Goal: Task Accomplishment & Management: Manage account settings

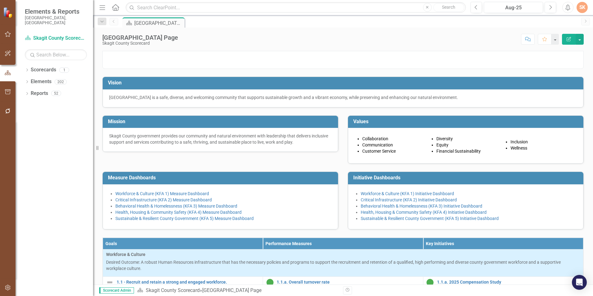
click at [356, 89] on td "Vision" at bounding box center [344, 83] width 472 height 10
click at [237, 215] on link "Health, Housing & Community Safety (KFA 4) Measure Dashboard" at bounding box center [178, 212] width 126 height 5
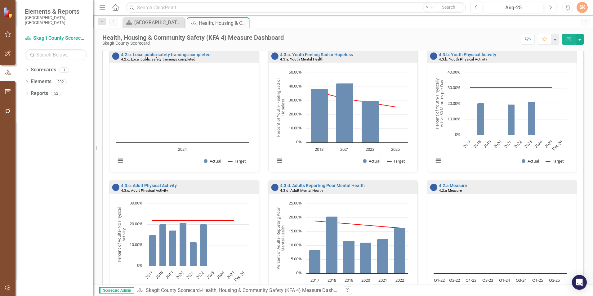
scroll to position [343, 0]
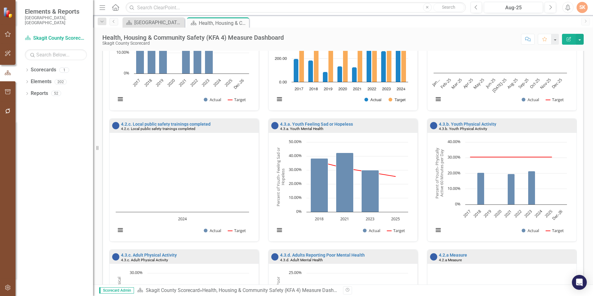
click at [345, 127] on div "4.3.a. Youth Mental Health" at bounding box center [348, 128] width 136 height 5
click at [343, 123] on link "4.3.a. Youth Feeling Sad or Hopeless" at bounding box center [316, 124] width 73 height 5
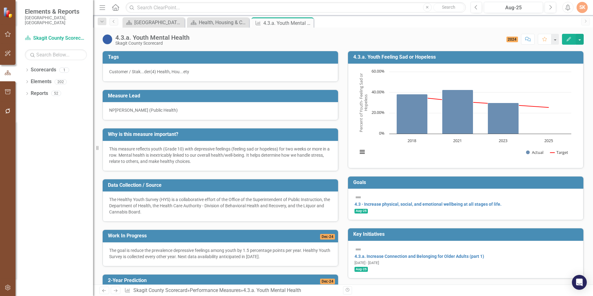
click at [481, 55] on h3 "4.3.a. Youth Feeling Sad or Hopeless" at bounding box center [466, 57] width 227 height 6
click at [223, 22] on div "Health, Housing & Community Safety (KFA 4) Measure Dashboard" at bounding box center [219, 23] width 41 height 8
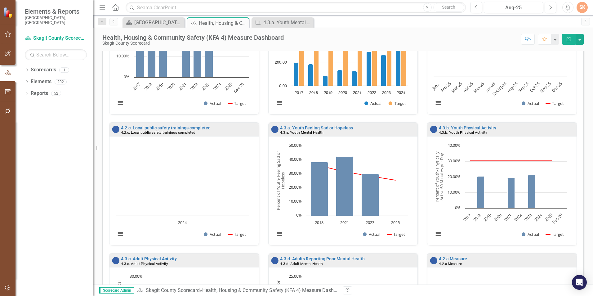
scroll to position [372, 0]
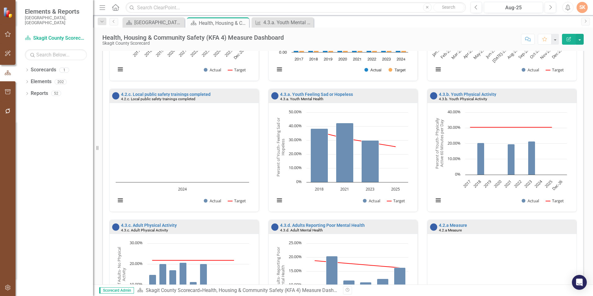
click at [508, 98] on div "4.3.b. Youth Physical Activity" at bounding box center [507, 98] width 136 height 5
click at [508, 96] on div "4.3.b. Youth Physical Activity" at bounding box center [507, 94] width 136 height 5
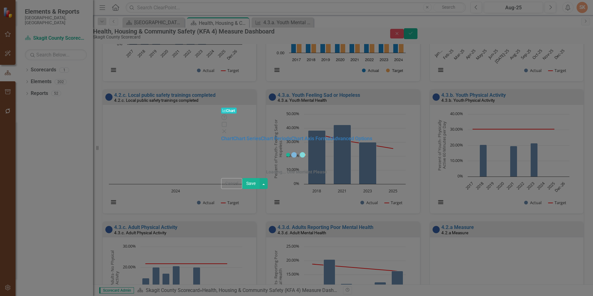
scroll to position [377, 0]
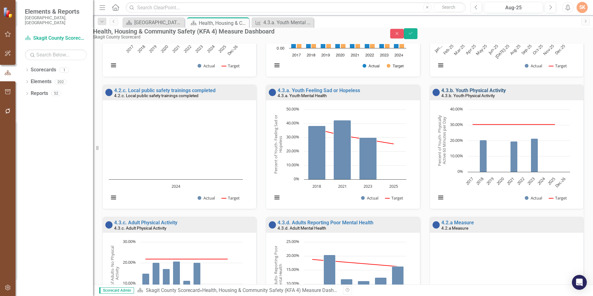
click at [477, 93] on link "4.3.b. Youth Physical Activity" at bounding box center [473, 90] width 65 height 6
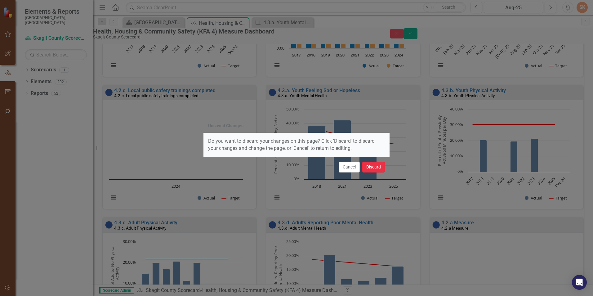
click at [371, 168] on button "Discard" at bounding box center [373, 167] width 23 height 11
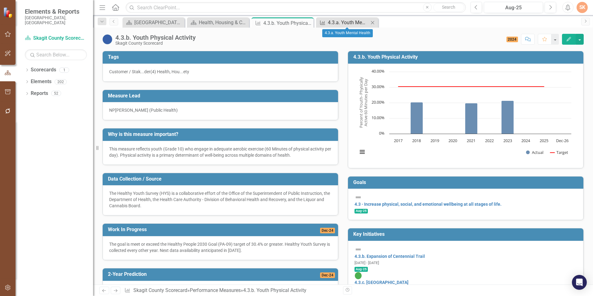
click at [330, 24] on div "4.3.a. Youth Mental Health" at bounding box center [348, 23] width 41 height 8
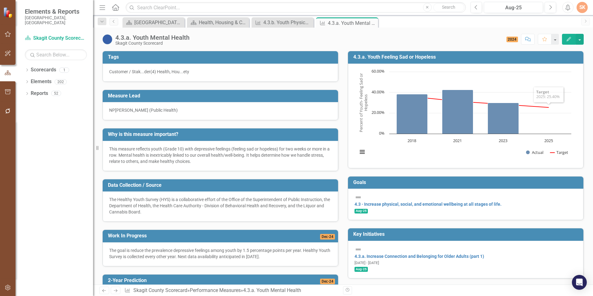
click at [518, 57] on h3 "4.3.a. Youth Feeling Sad or Hopeless" at bounding box center [466, 57] width 227 height 6
drag, startPoint x: 518, startPoint y: 57, endPoint x: 475, endPoint y: 59, distance: 43.8
click at [475, 59] on h3 "4.3.a. Youth Feeling Sad or Hopeless" at bounding box center [466, 57] width 227 height 6
click at [280, 22] on div "4.3.b. Youth Physical Activity" at bounding box center [283, 23] width 41 height 8
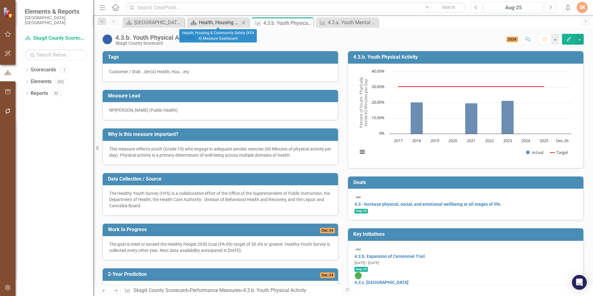
click at [213, 20] on div "Health, Housing & Community Safety (KFA 4) Measure Dashboard" at bounding box center [219, 23] width 41 height 8
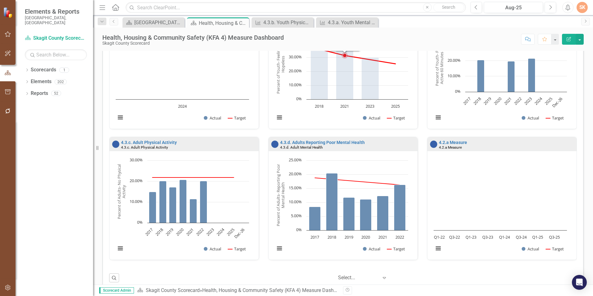
scroll to position [467, 0]
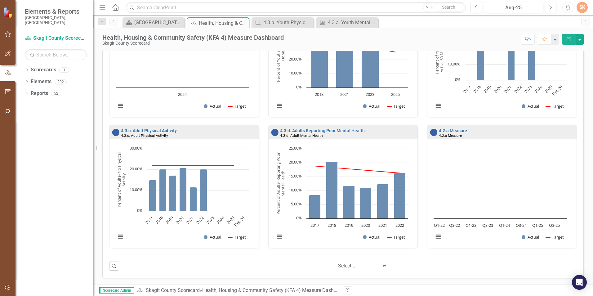
click at [258, 118] on div "4.2.c. Local public safety trainings completed 4.2.c. Local public safety train…" at bounding box center [184, 59] width 159 height 131
click at [159, 128] on link "4.3.c. Adult Physical Activity" at bounding box center [149, 130] width 56 height 5
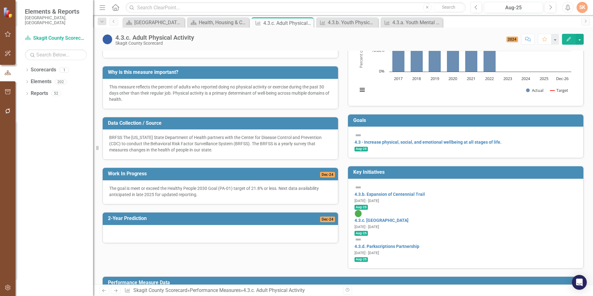
scroll to position [93, 0]
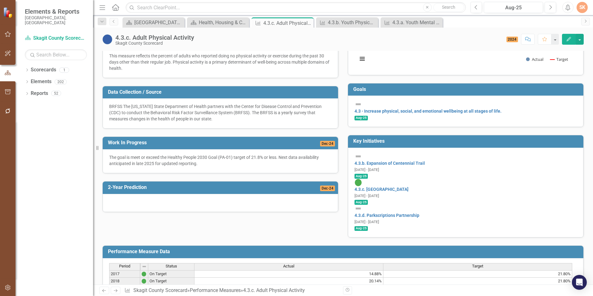
click at [162, 122] on p "BRFSS The [US_STATE] State Department of Health partners with the Center for Di…" at bounding box center [220, 112] width 222 height 19
click at [163, 119] on p "BRFSS The [US_STATE] State Department of Health partners with the Center for Di…" at bounding box center [220, 112] width 222 height 19
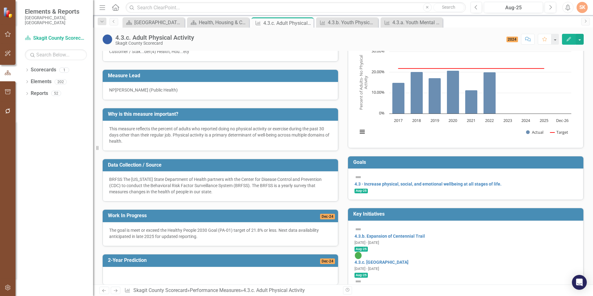
scroll to position [31, 0]
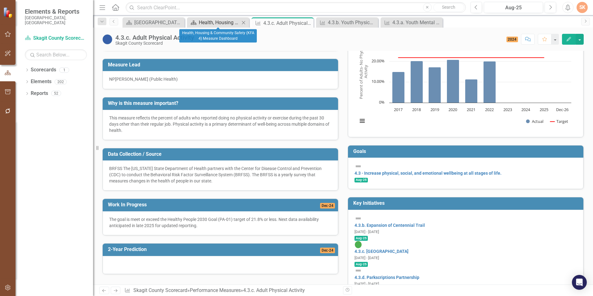
click at [220, 20] on div "Health, Housing & Community Safety (KFA 4) Measure Dashboard" at bounding box center [219, 23] width 41 height 8
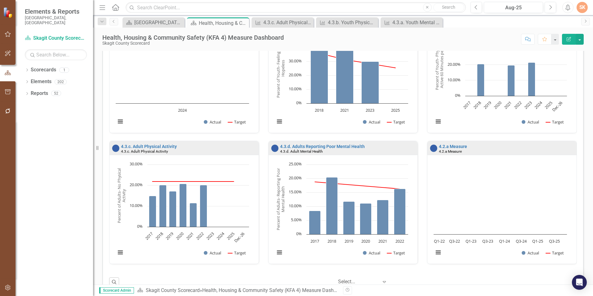
scroll to position [467, 0]
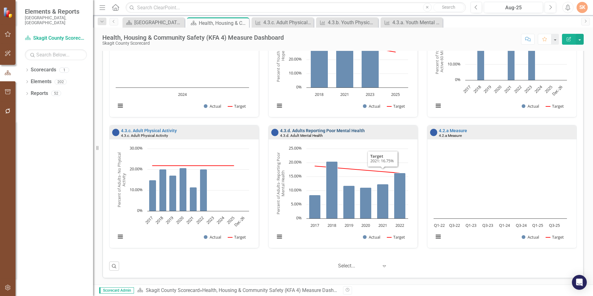
click at [351, 131] on link "4.3.d. Adults Reporting Poor Mental Health" at bounding box center [322, 130] width 85 height 5
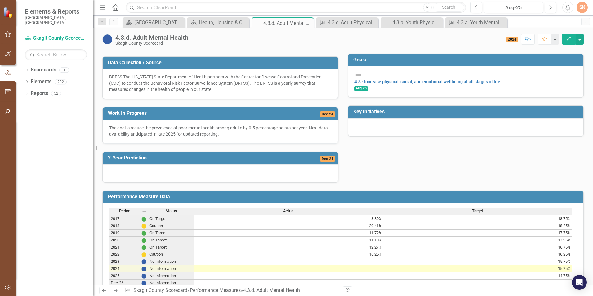
scroll to position [154, 0]
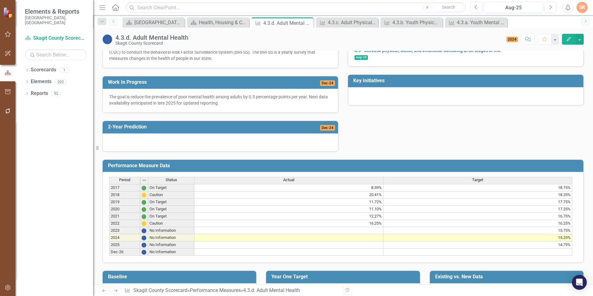
click at [353, 234] on td at bounding box center [289, 230] width 189 height 7
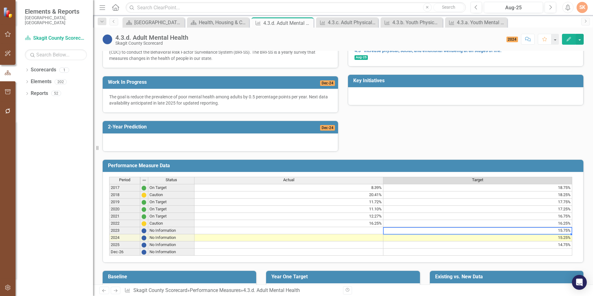
click at [457, 234] on td "15.75%" at bounding box center [477, 230] width 189 height 7
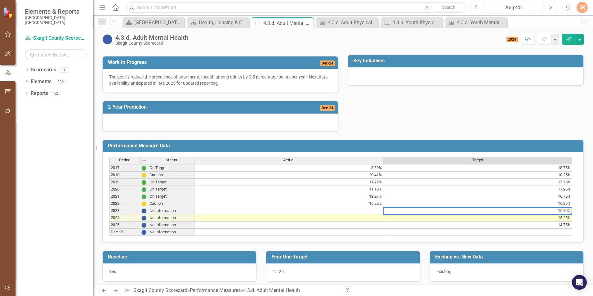
scroll to position [185, 0]
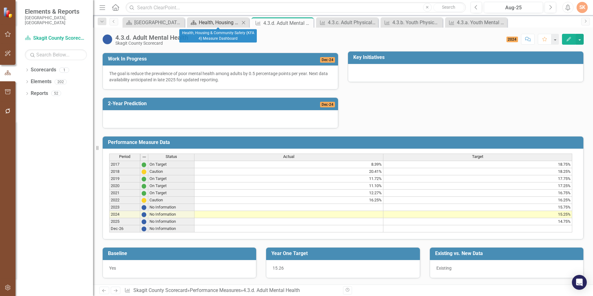
click at [222, 19] on div "Health, Housing & Community Safety (KFA 4) Measure Dashboard" at bounding box center [219, 23] width 41 height 8
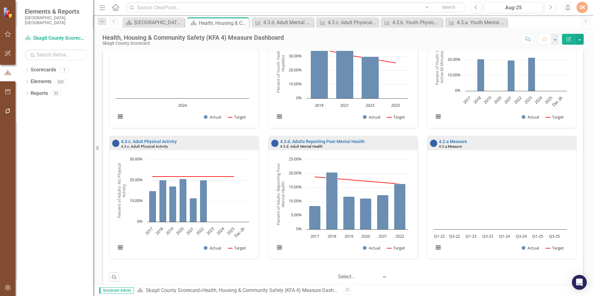
scroll to position [465, 0]
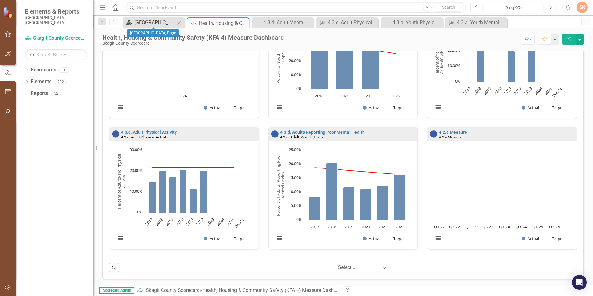
click at [157, 20] on div "[GEOGRAPHIC_DATA] Page" at bounding box center [154, 23] width 41 height 8
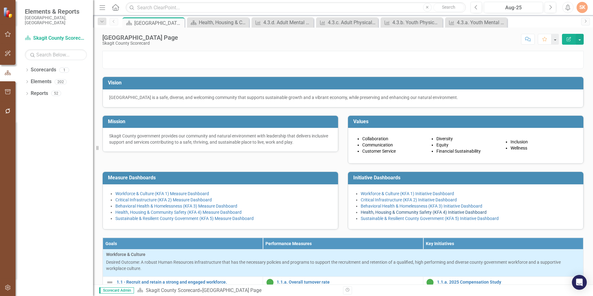
click at [405, 215] on link "Health, Housing & Community Safety (KFA 4) Initiative Dashboard" at bounding box center [424, 212] width 126 height 5
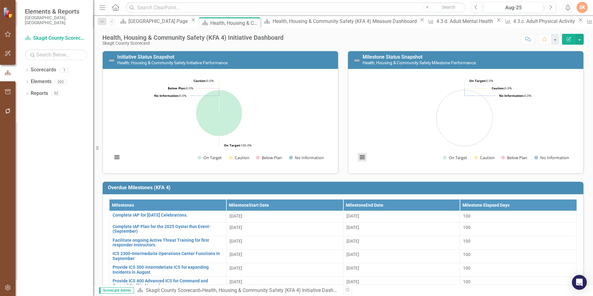
click at [361, 154] on button "View chart menu, Chart" at bounding box center [362, 157] width 9 height 9
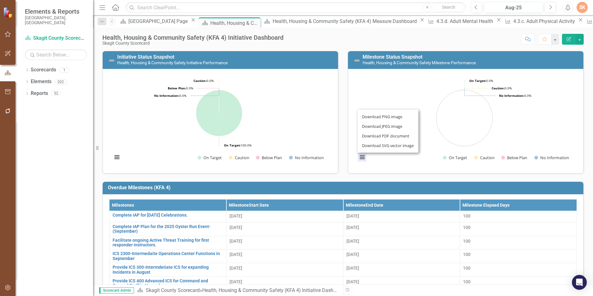
click at [375, 165] on rect "Interactive chart" at bounding box center [465, 120] width 220 height 93
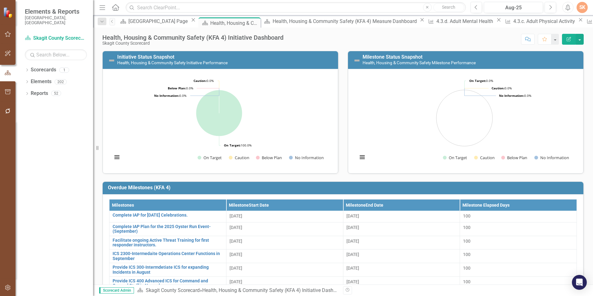
click at [389, 40] on div "Score: N/A Aug-25 Completed Comment Favorite Edit Report" at bounding box center [435, 39] width 297 height 11
click at [153, 25] on div "[GEOGRAPHIC_DATA] Page" at bounding box center [158, 21] width 61 height 8
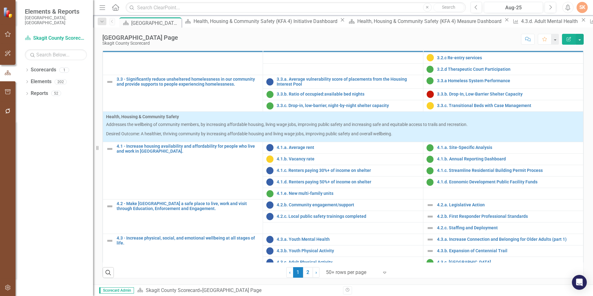
scroll to position [535, 0]
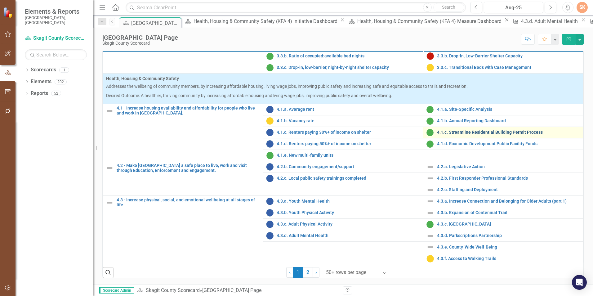
click at [482, 131] on link "4.1.c. Streamline Residential Building Permit Process" at bounding box center [508, 132] width 143 height 5
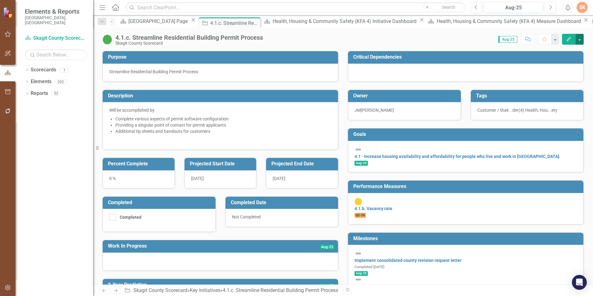
click at [582, 41] on button "button" at bounding box center [580, 39] width 8 height 11
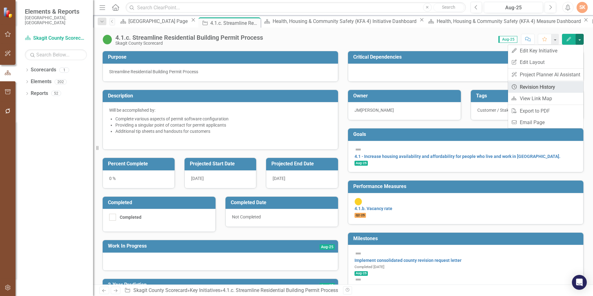
click at [564, 85] on link "Revision History Revision History" at bounding box center [545, 86] width 75 height 11
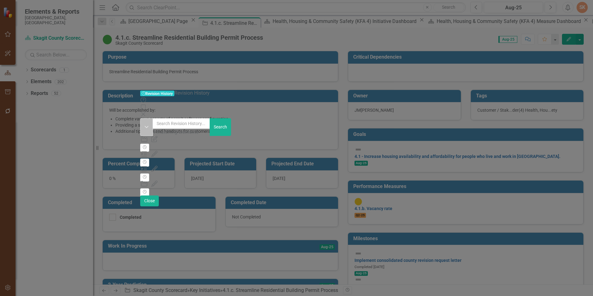
click at [140, 118] on button "Dropdown" at bounding box center [146, 127] width 13 height 18
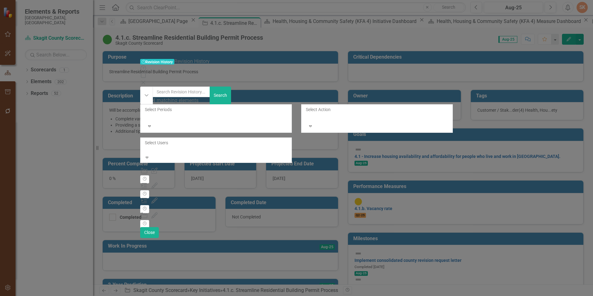
click at [150, 155] on icon "Expand" at bounding box center [147, 157] width 6 height 4
click at [152, 124] on icon "Expand" at bounding box center [150, 126] width 6 height 4
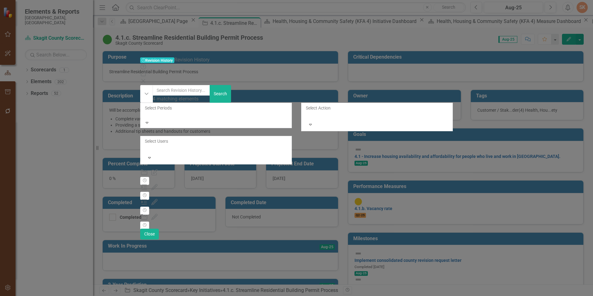
click at [150, 120] on icon "Expand" at bounding box center [147, 122] width 6 height 4
click at [453, 56] on div "Revision History Revision History Revision History Help Maximize Close" at bounding box center [296, 70] width 313 height 28
click at [146, 78] on icon "Close" at bounding box center [143, 80] width 6 height 5
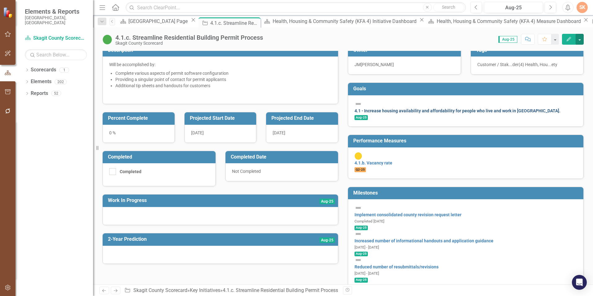
scroll to position [15, 0]
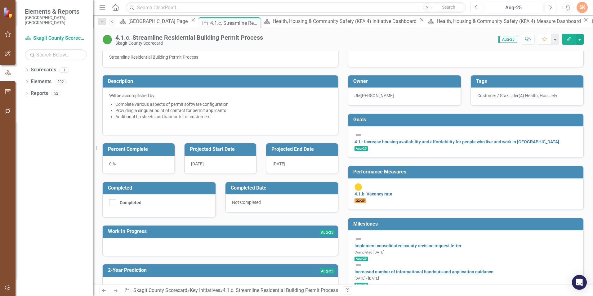
click at [396, 171] on h3 "Performance Measures" at bounding box center [466, 172] width 227 height 6
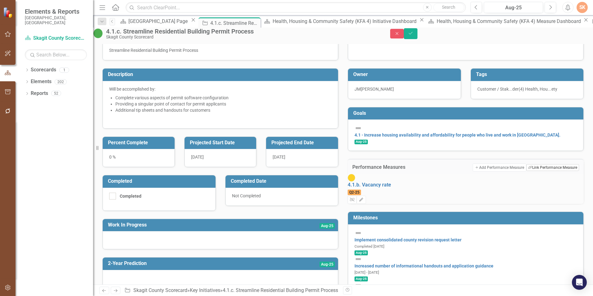
click at [532, 171] on button "Link Tag Link Performance Measure" at bounding box center [552, 167] width 53 height 7
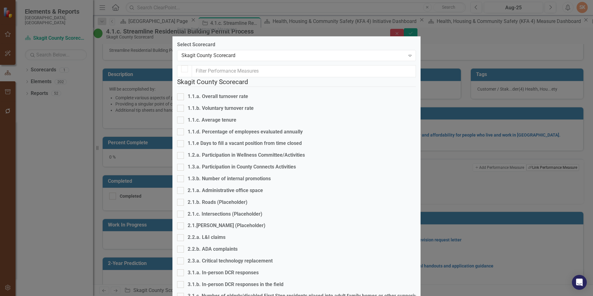
checkbox input "true"
checkbox input "false"
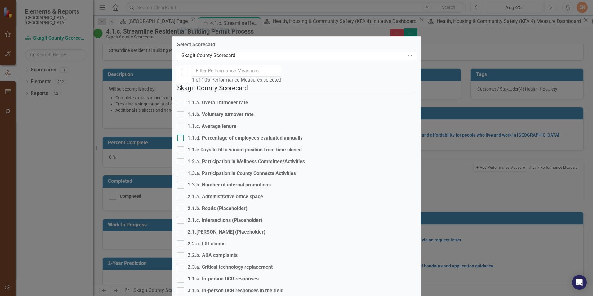
scroll to position [403, 0]
checkbox input "true"
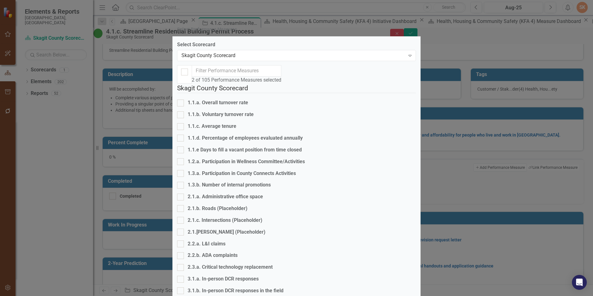
drag, startPoint x: 415, startPoint y: 248, endPoint x: 413, endPoint y: 253, distance: 4.6
click at [413, 253] on div "Select Performance Measures Select Scorecard Skagit County Scorecard Expand 2 o…" at bounding box center [296, 148] width 248 height 252
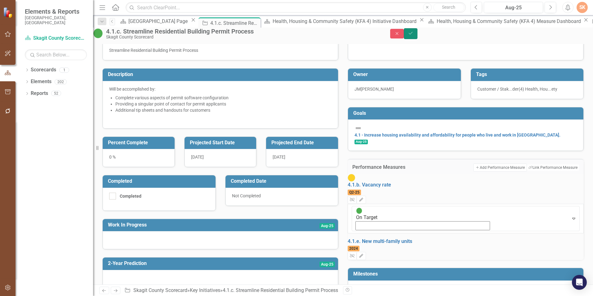
click at [414, 34] on icon "Save" at bounding box center [411, 33] width 6 height 4
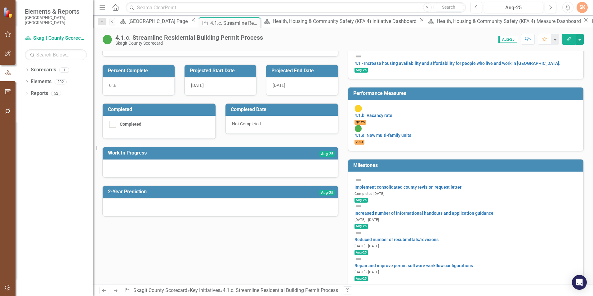
scroll to position [0, 0]
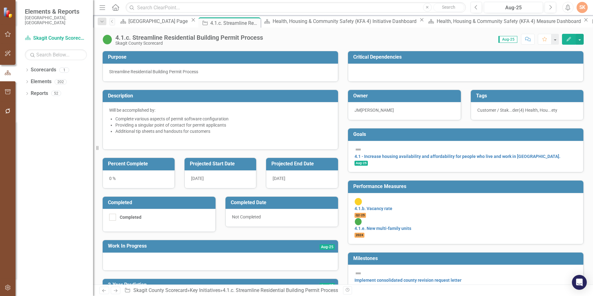
click at [343, 83] on div "Owner [PERSON_NAME] [PERSON_NAME]" at bounding box center [404, 101] width 123 height 39
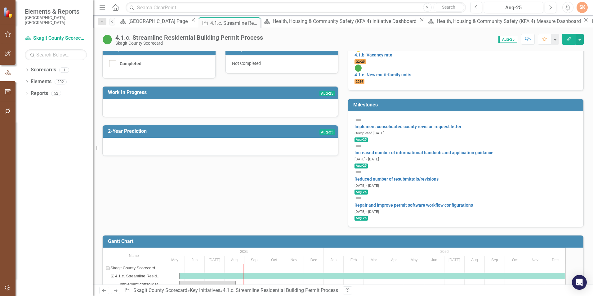
scroll to position [155, 0]
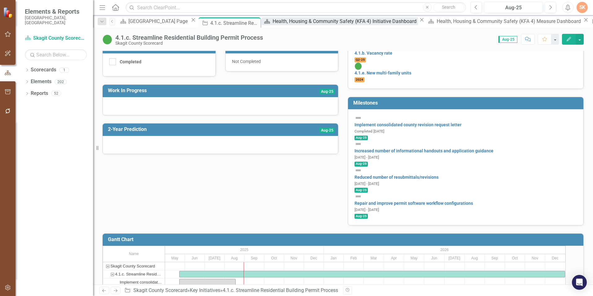
click at [273, 25] on div "Health, Housing & Community Safety (KFA 4) Initiative Dashboard" at bounding box center [345, 21] width 145 height 8
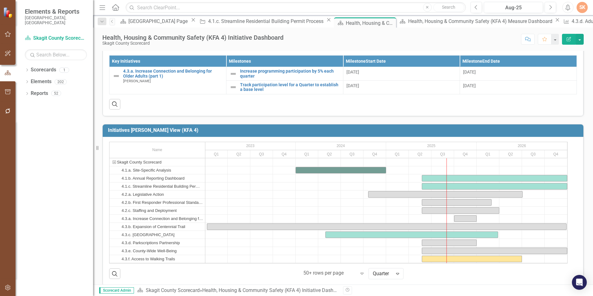
scroll to position [1, 0]
click at [152, 25] on div "[GEOGRAPHIC_DATA] Page" at bounding box center [158, 21] width 61 height 8
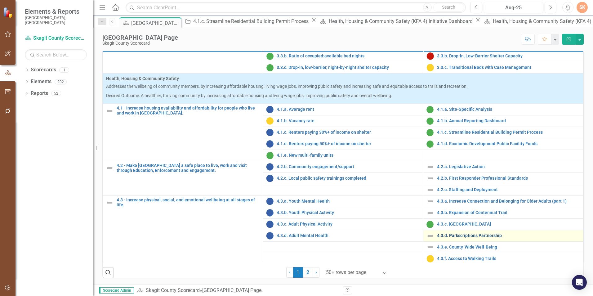
scroll to position [249, 0]
click at [490, 234] on link "4.3.d. Parkscriptions Partnership" at bounding box center [508, 235] width 143 height 5
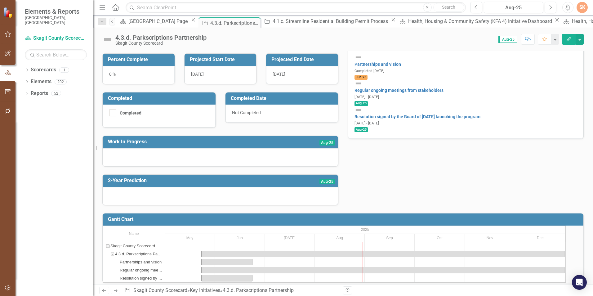
scroll to position [296, 0]
